Goal: Task Accomplishment & Management: Complete application form

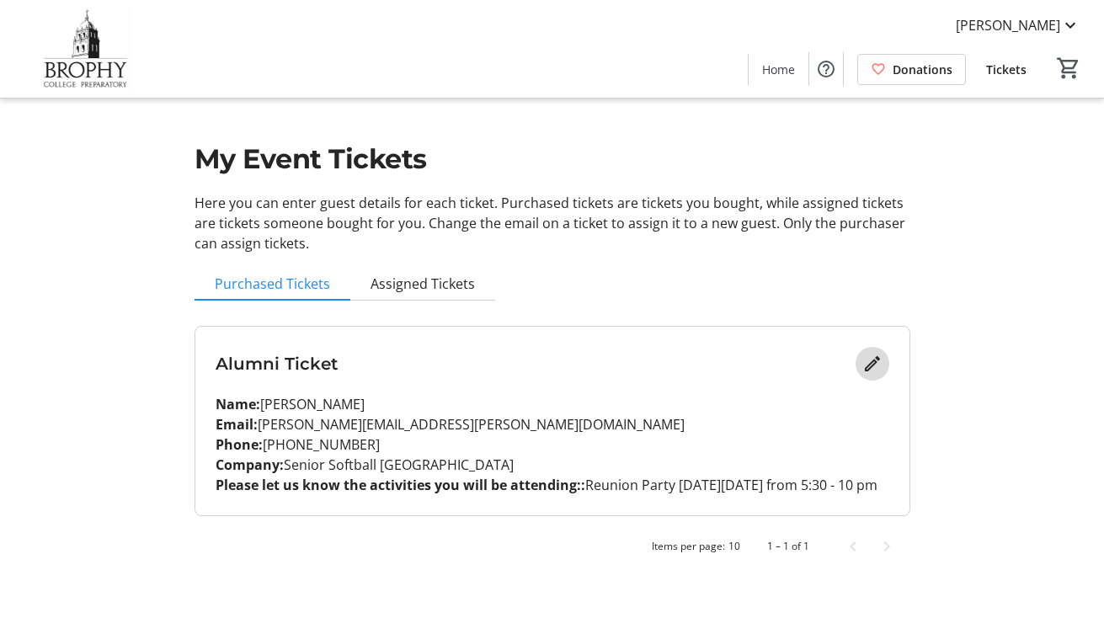
click at [863, 364] on mat-icon "Edit" at bounding box center [872, 364] width 20 height 20
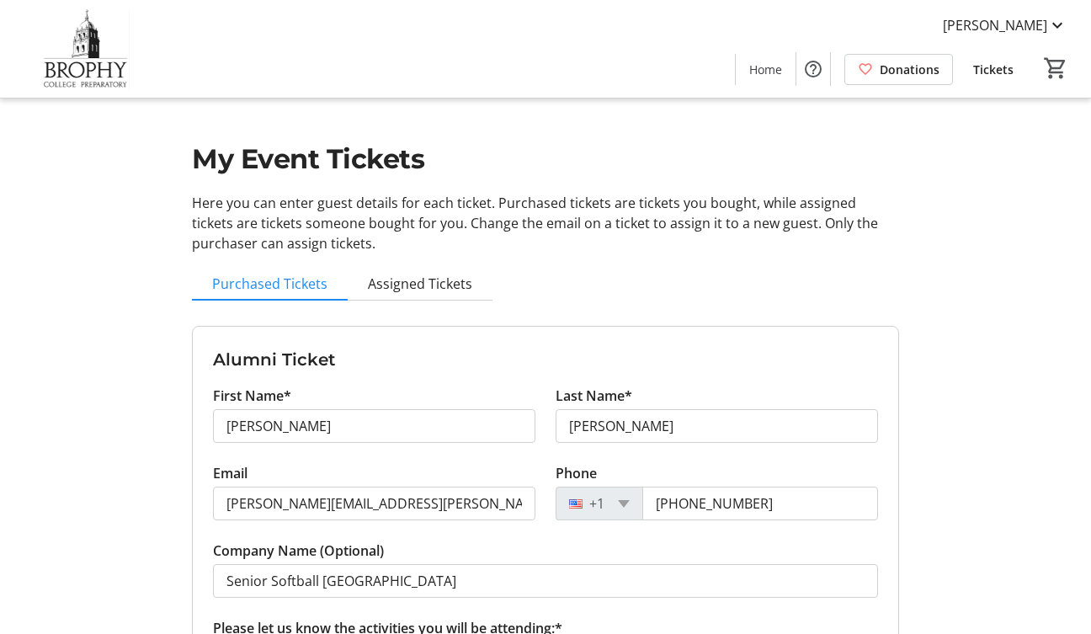
scroll to position [184, 0]
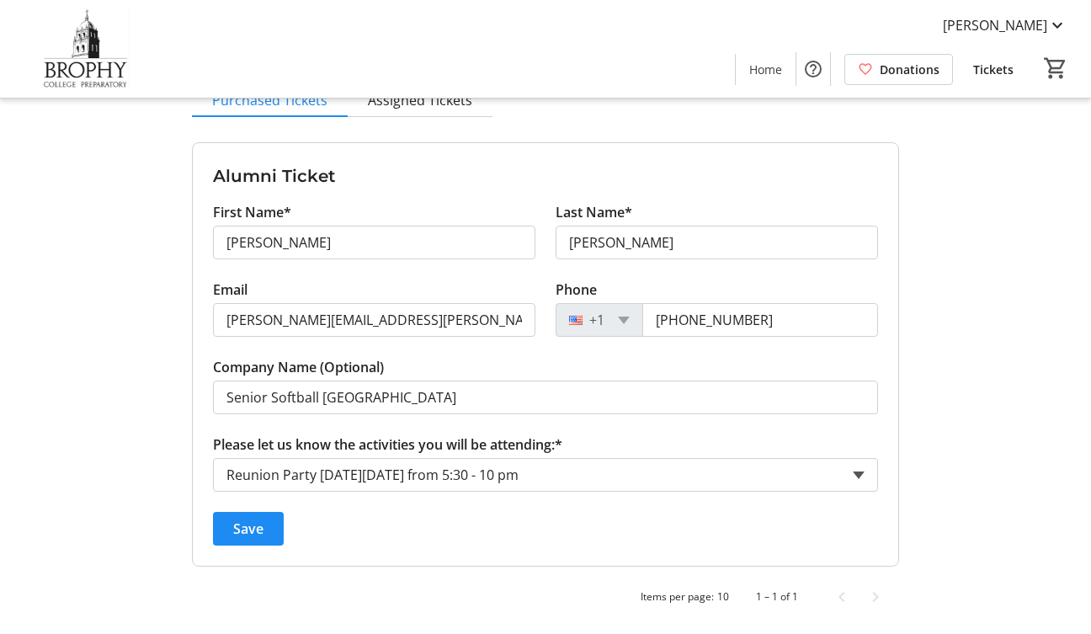
click at [861, 472] on span at bounding box center [859, 475] width 12 height 8
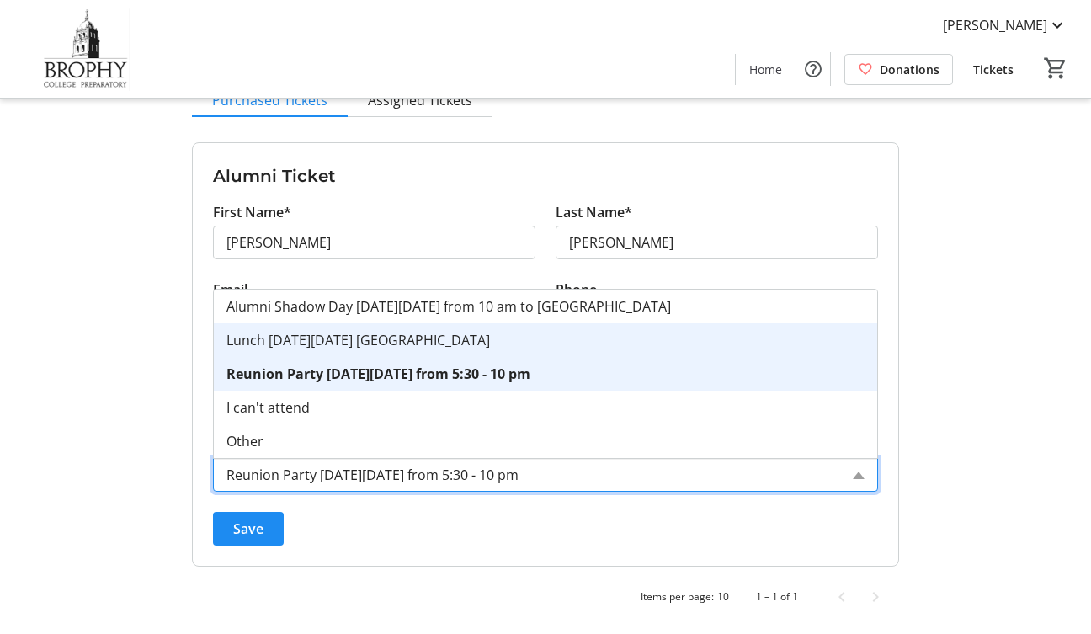
click at [327, 340] on span "Lunch [DATE][DATE] [GEOGRAPHIC_DATA]" at bounding box center [357, 340] width 263 height 19
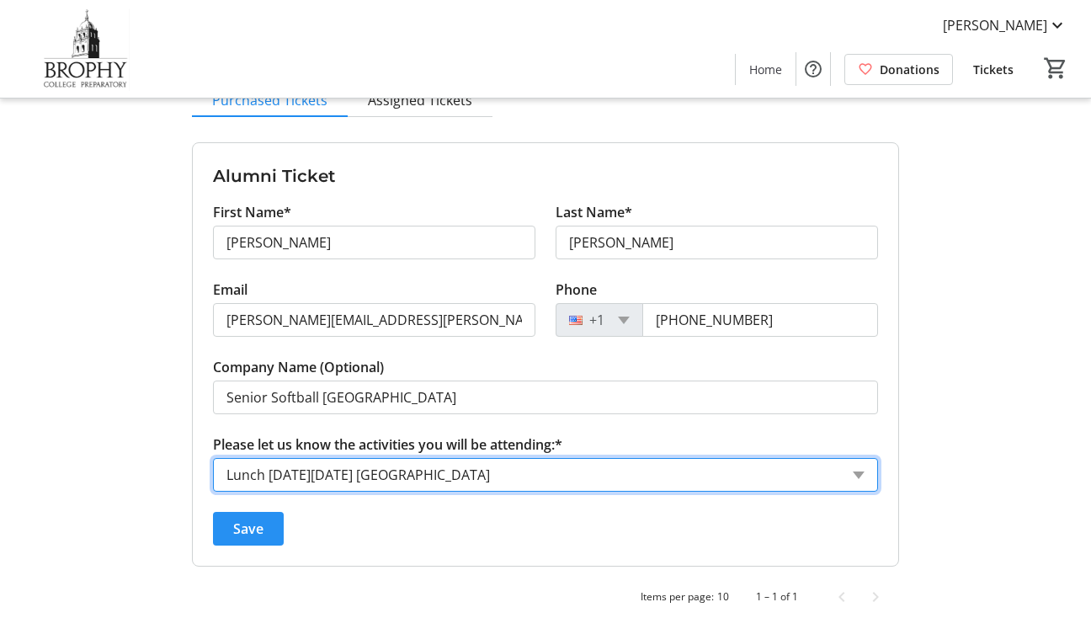
click at [246, 521] on span "Save" at bounding box center [248, 529] width 30 height 20
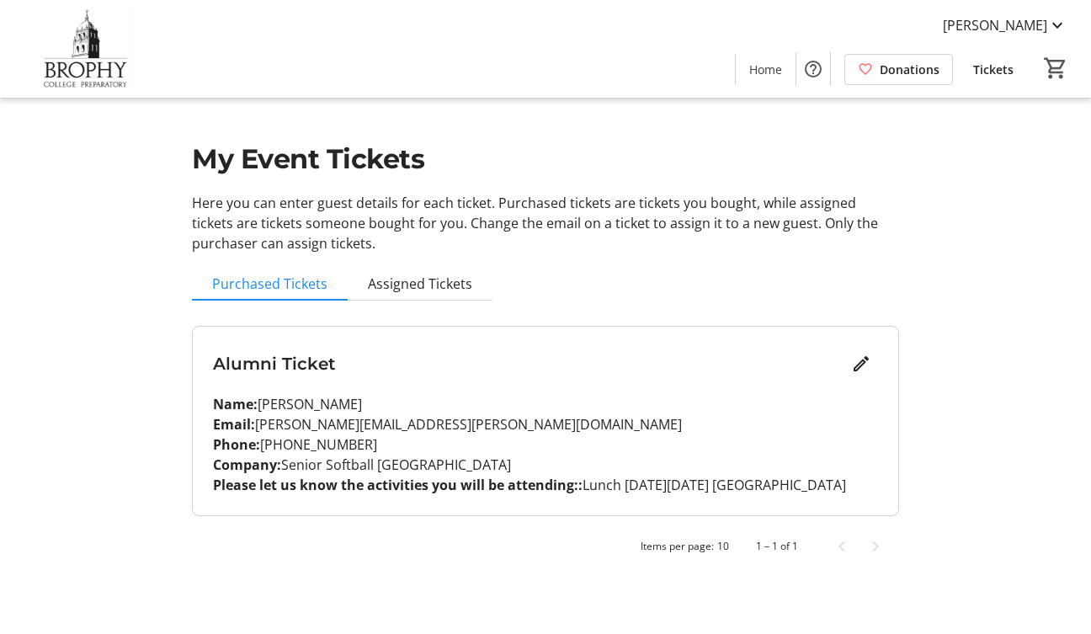
scroll to position [0, 0]
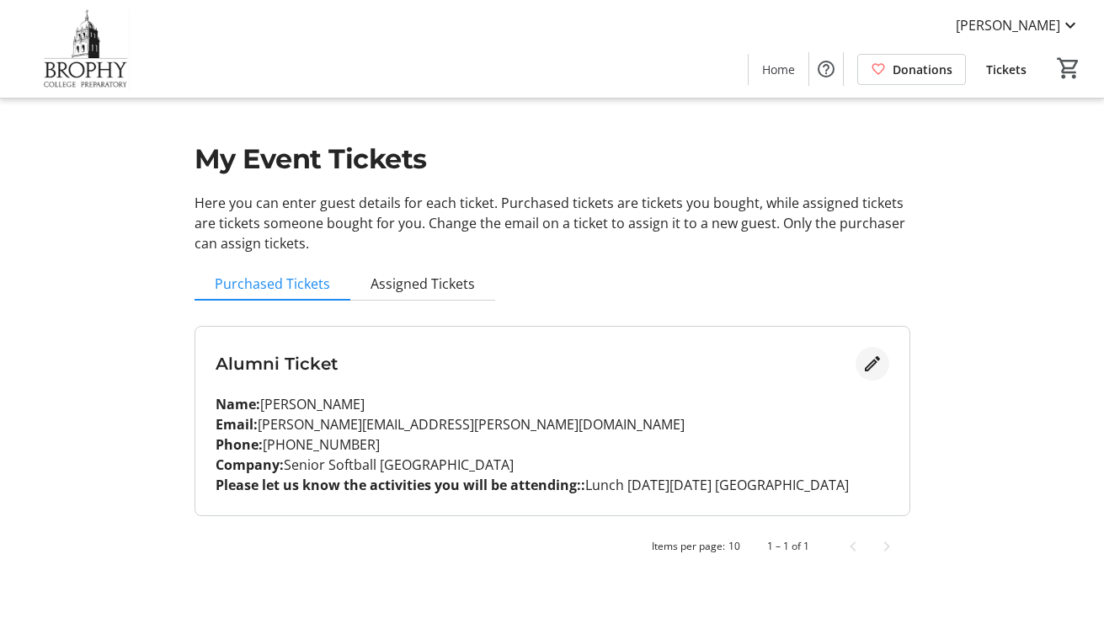
click at [866, 359] on mat-icon "Edit" at bounding box center [872, 364] width 20 height 20
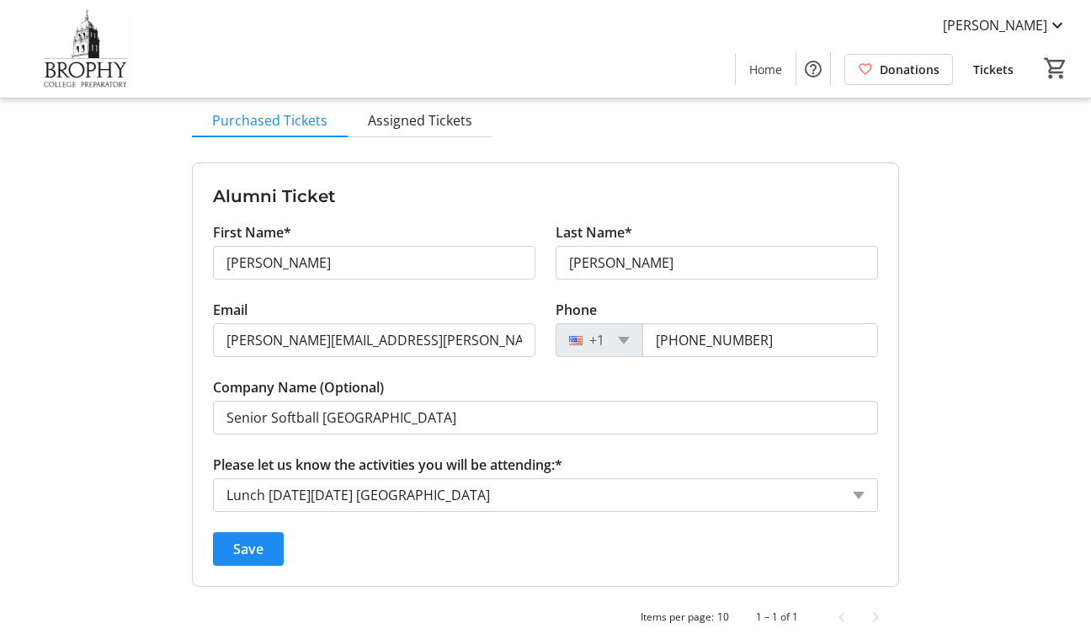
scroll to position [184, 0]
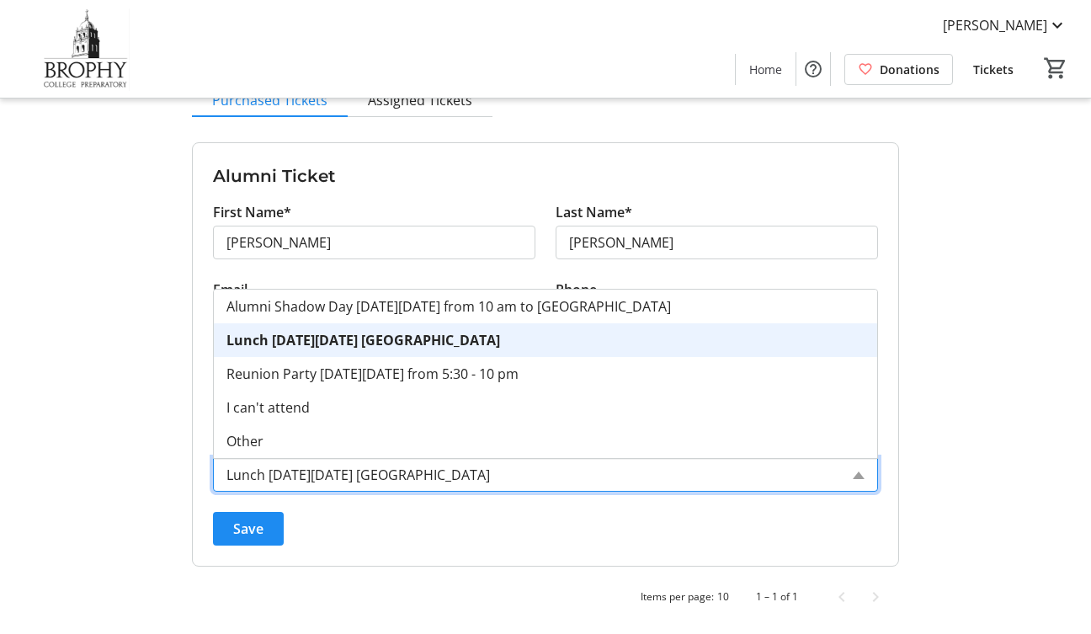
click at [415, 471] on input "Please let us know the activities you will be attending:*" at bounding box center [532, 475] width 613 height 20
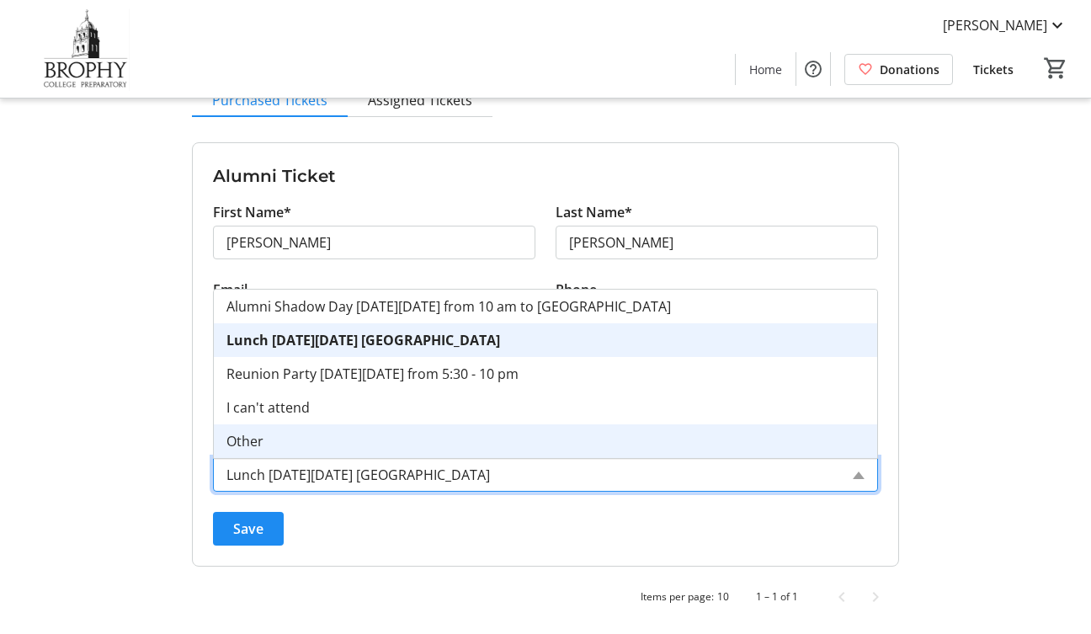
click at [255, 432] on span "Other" at bounding box center [244, 441] width 37 height 19
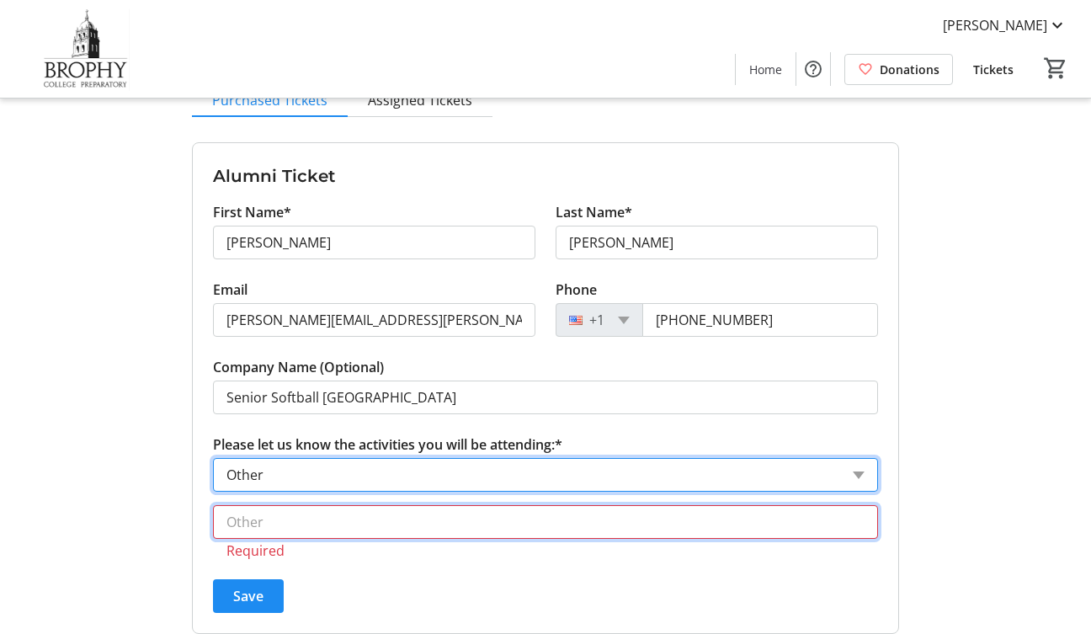
click at [269, 524] on input "text" at bounding box center [545, 522] width 665 height 34
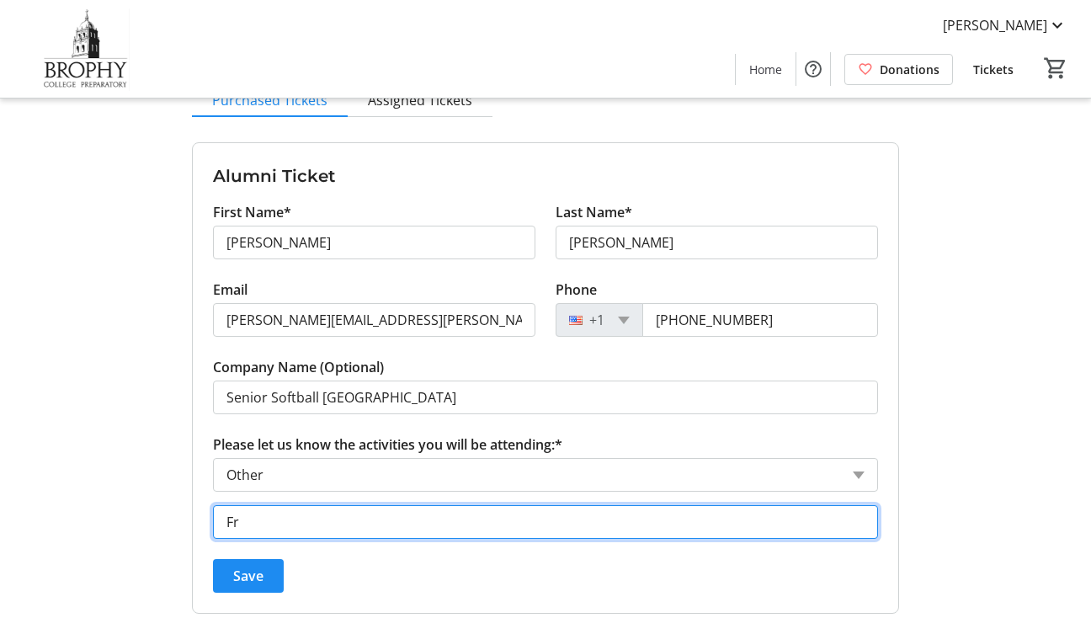
type input "F"
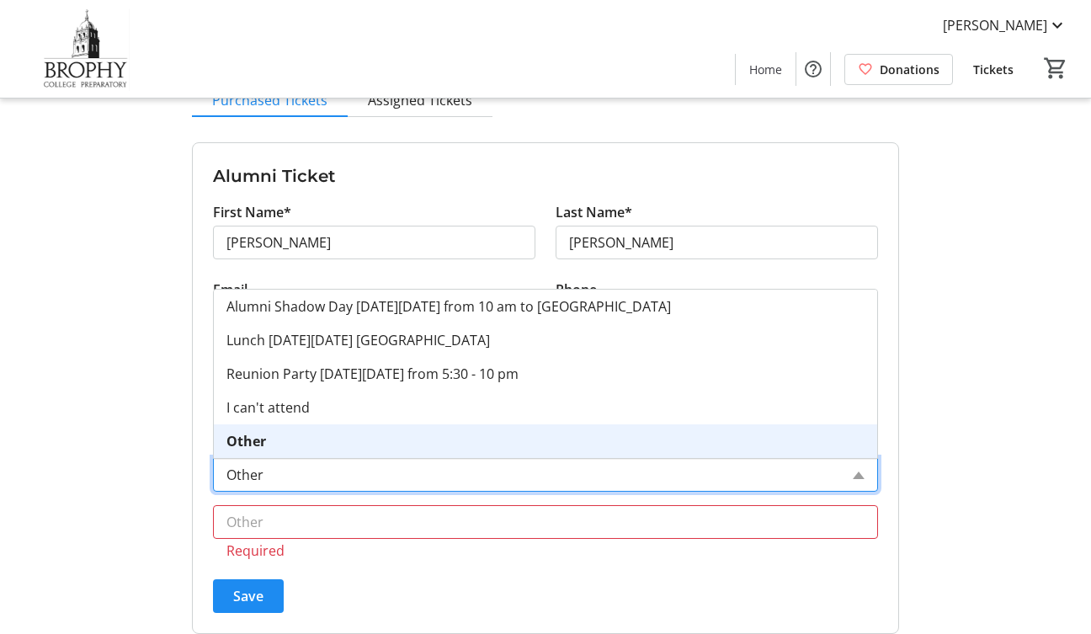
click at [857, 468] on div "Please let us know the activities you will be attending: × Other" at bounding box center [545, 475] width 665 height 34
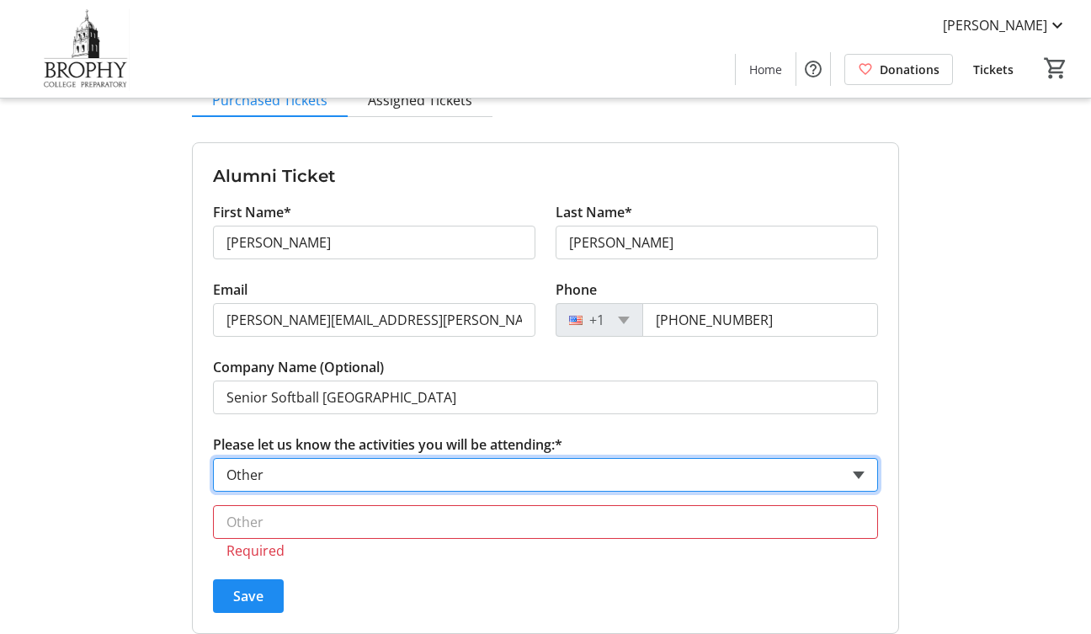
click at [857, 475] on span at bounding box center [859, 475] width 12 height 8
click at [457, 474] on input "Please let us know the activities you will be attending:*" at bounding box center [532, 475] width 613 height 20
click at [859, 474] on span at bounding box center [859, 475] width 12 height 8
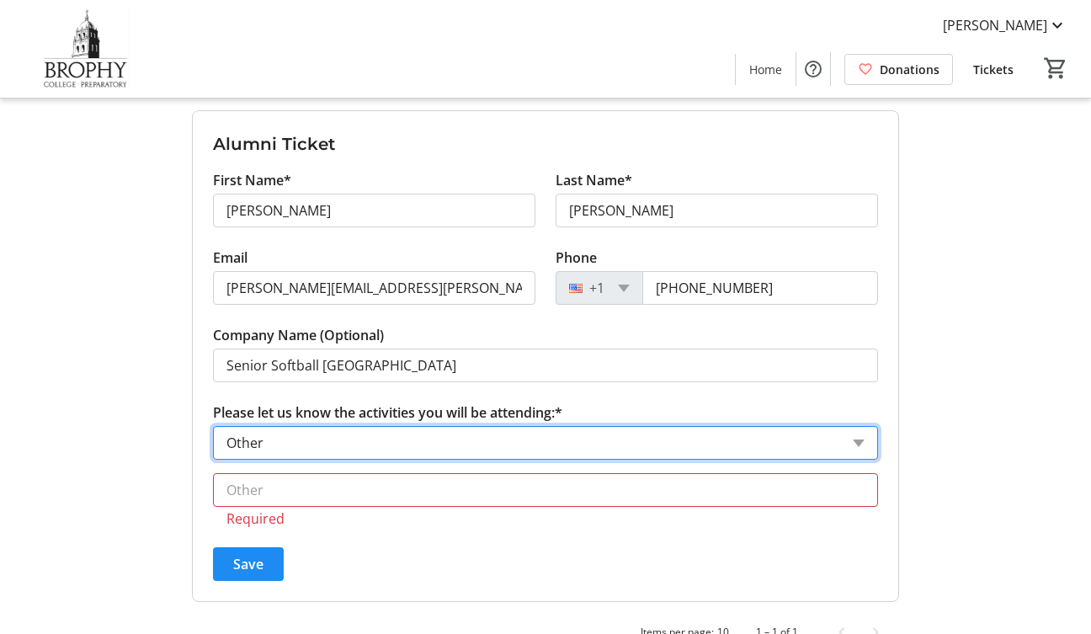
scroll to position [251, 0]
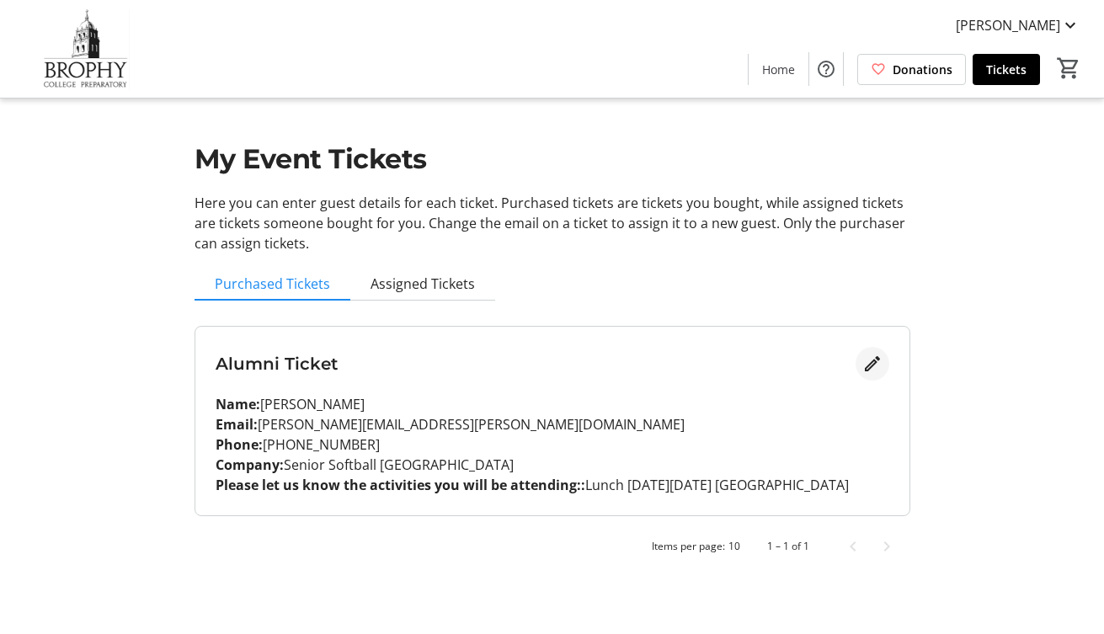
click at [862, 367] on mat-icon "Edit" at bounding box center [872, 364] width 20 height 20
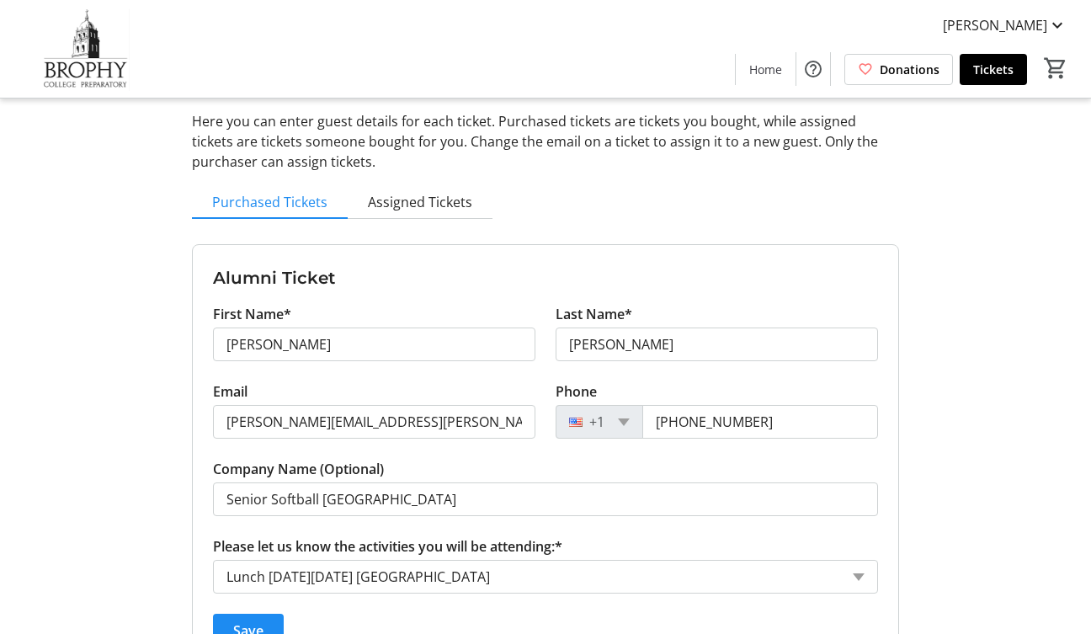
scroll to position [184, 0]
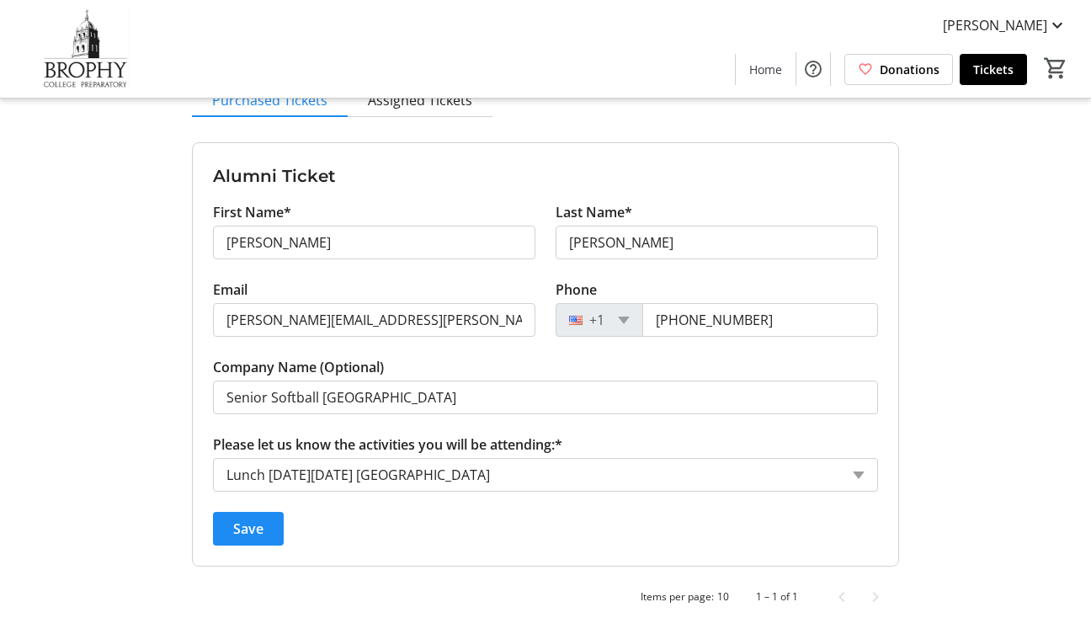
click at [858, 468] on div "Please let us know the activities you will be attending: × Lunch [DATE][DATE] […" at bounding box center [545, 475] width 665 height 34
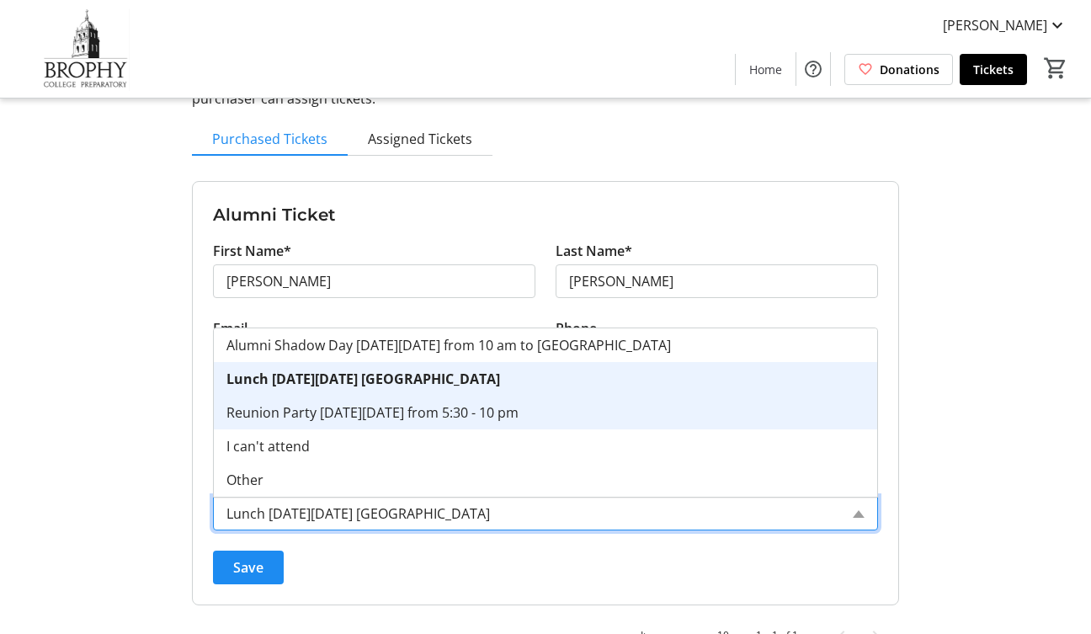
scroll to position [131, 0]
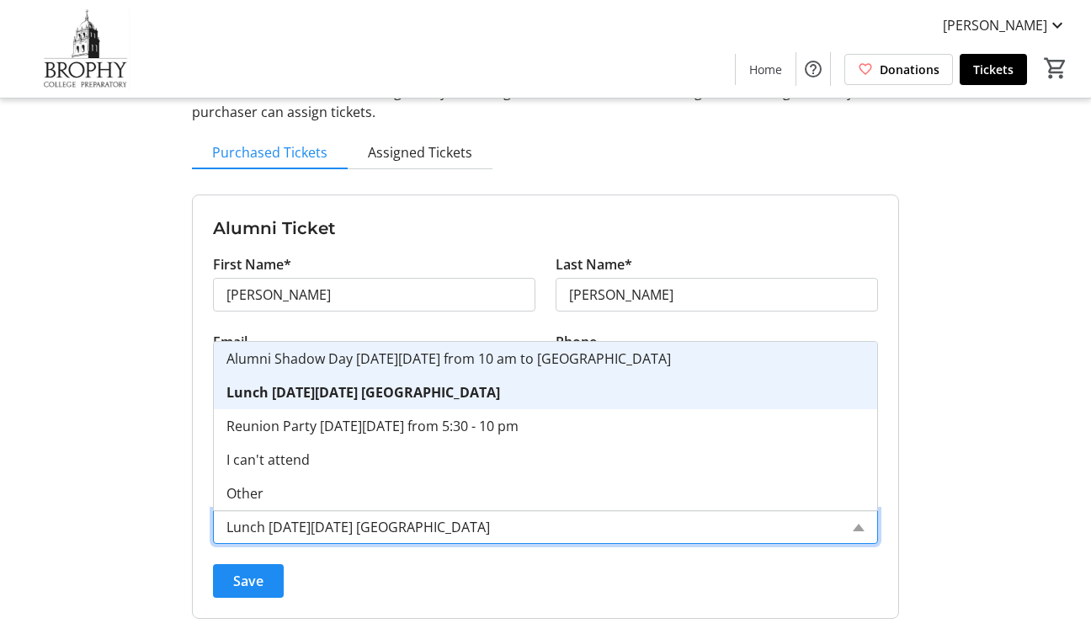
click at [420, 357] on span "Alumni Shadow Day [DATE][DATE] from 10 am to [GEOGRAPHIC_DATA]" at bounding box center [448, 358] width 444 height 19
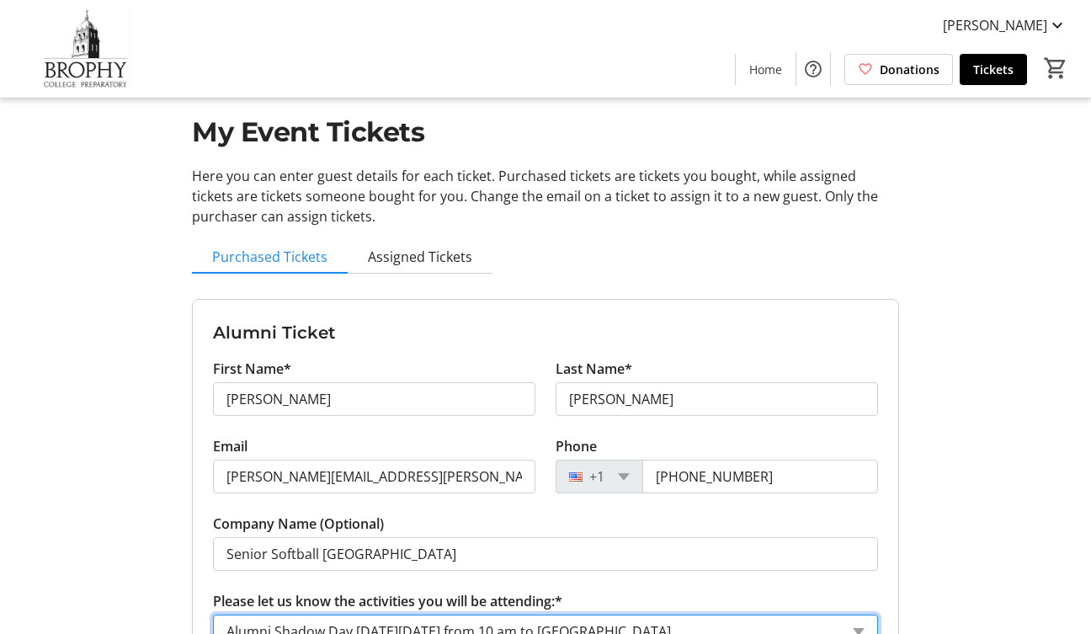
scroll to position [0, 0]
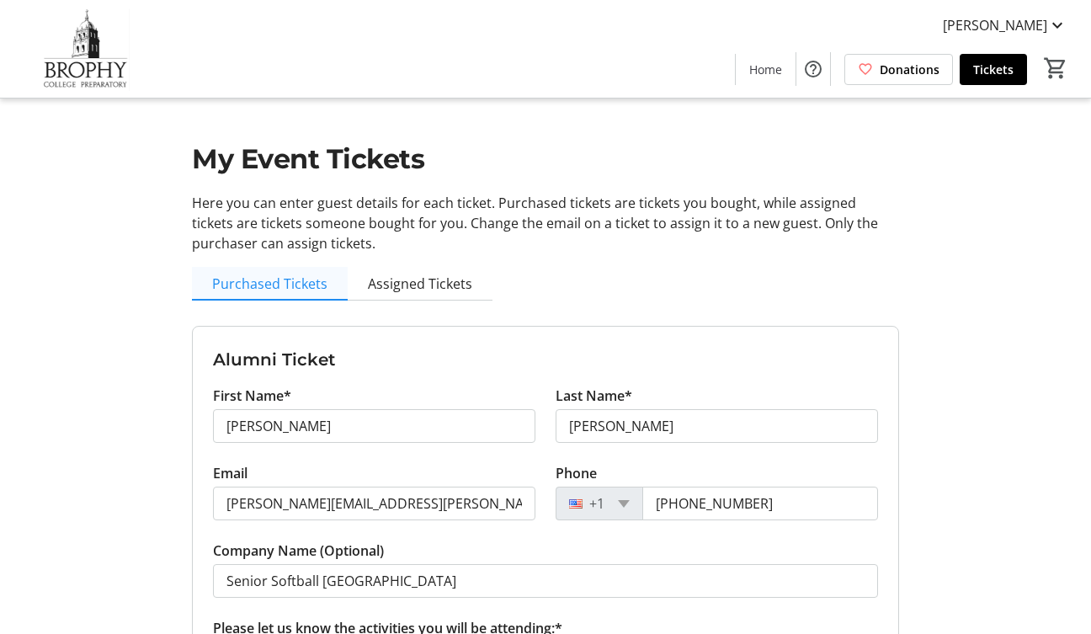
click at [264, 285] on span "Purchased Tickets" at bounding box center [269, 283] width 115 height 13
click at [974, 67] on span "Tickets" at bounding box center [993, 70] width 40 height 18
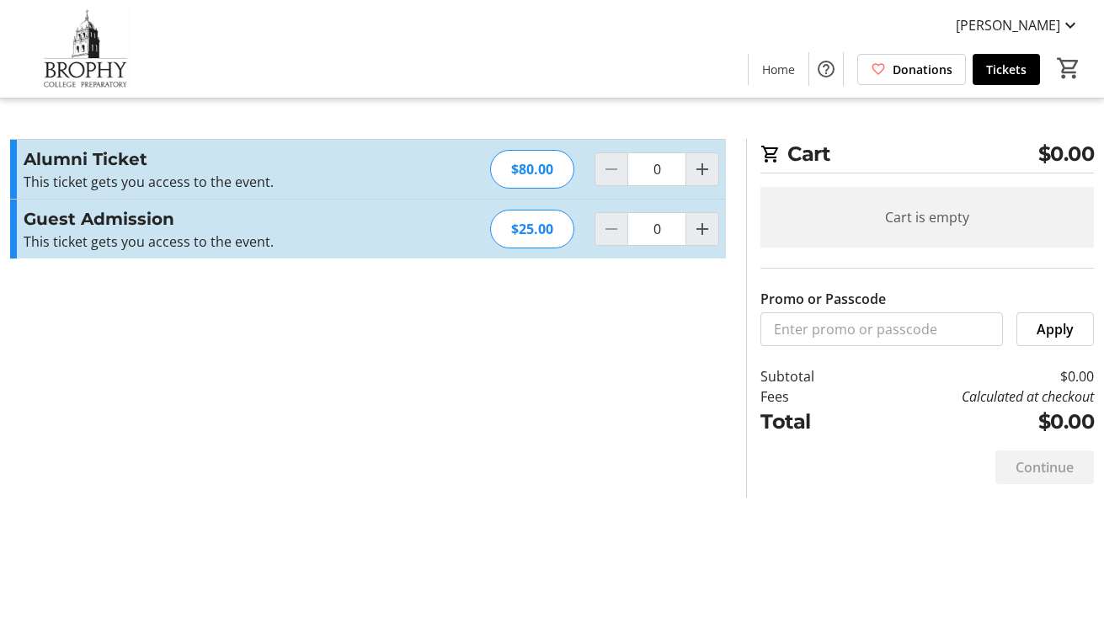
click at [891, 235] on div "Cart is empty" at bounding box center [926, 217] width 333 height 61
click at [176, 170] on h3 "Alumni Ticket" at bounding box center [208, 158] width 368 height 25
click at [824, 65] on mat-icon "Help" at bounding box center [826, 69] width 20 height 20
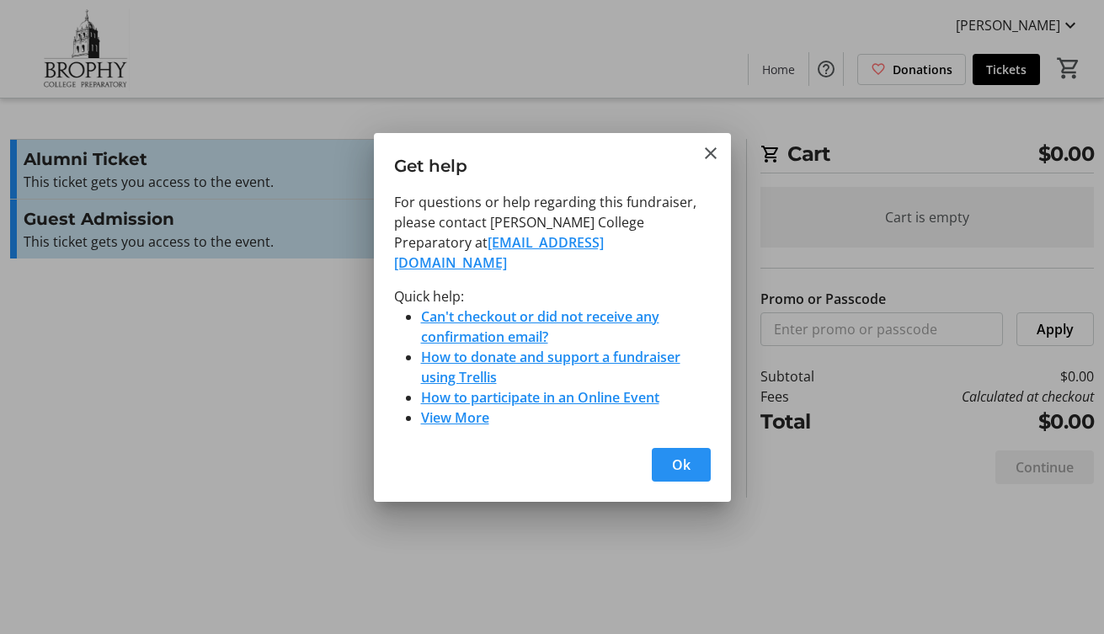
click at [686, 444] on span "button" at bounding box center [681, 464] width 59 height 40
